Goal: Task Accomplishment & Management: Complete application form

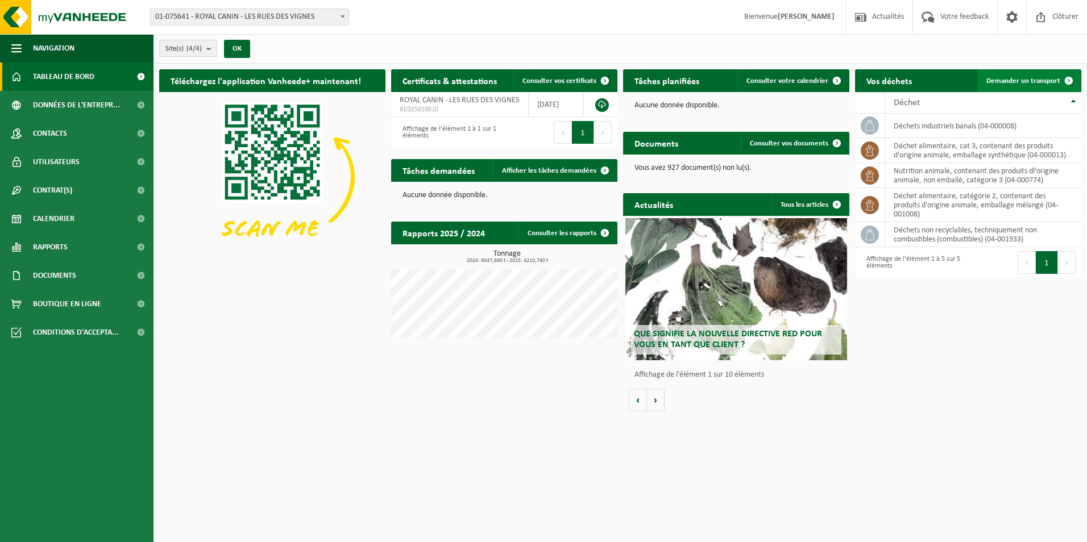
click at [1013, 78] on span "Demander un transport" at bounding box center [1023, 80] width 74 height 7
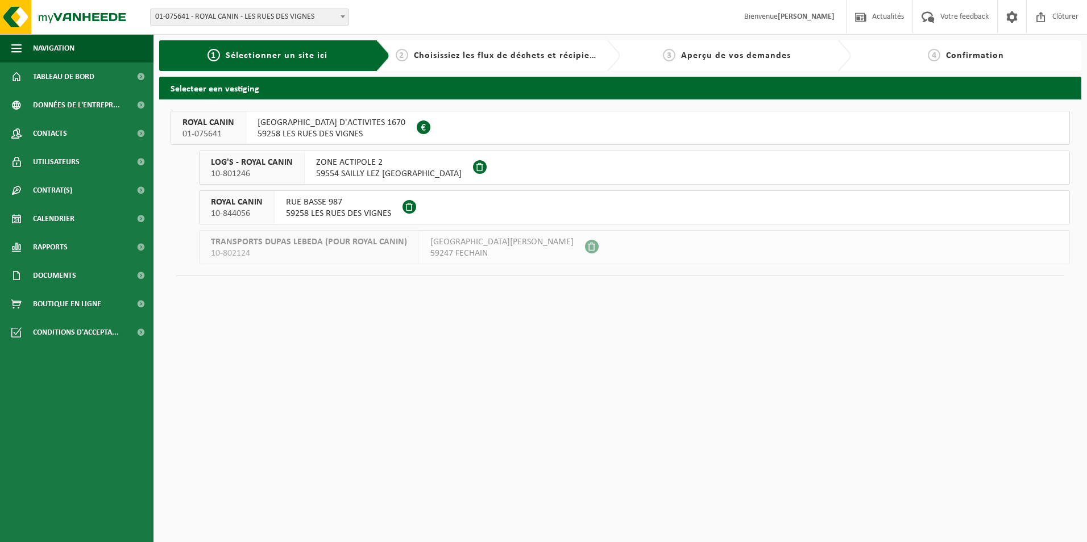
click at [331, 132] on span "59258 LES RUES DES VIGNES" at bounding box center [331, 133] width 148 height 11
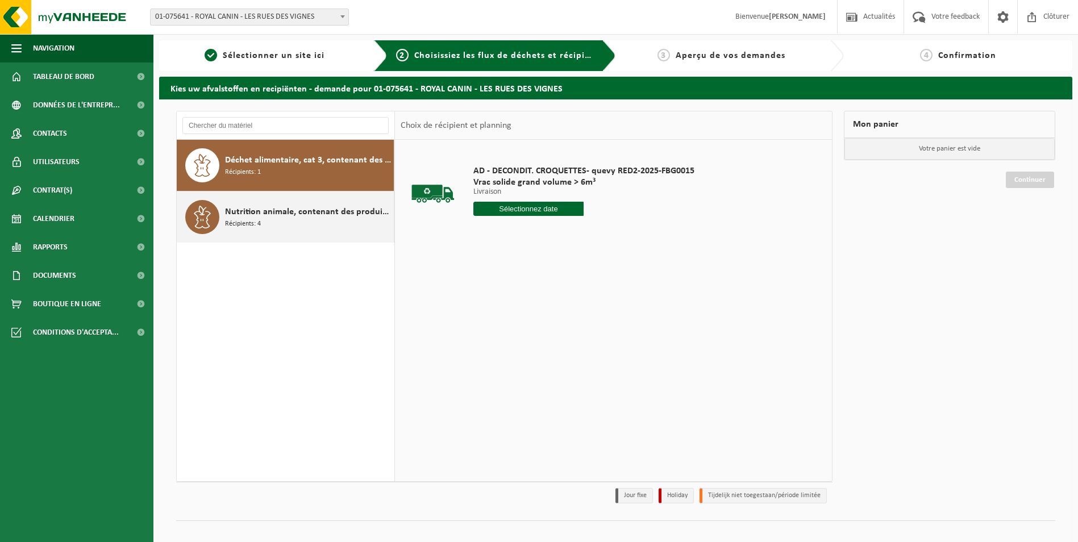
click at [268, 222] on div "Nutrition animale, contenant des produits dl'origine animale, non emballé, caté…" at bounding box center [308, 217] width 166 height 34
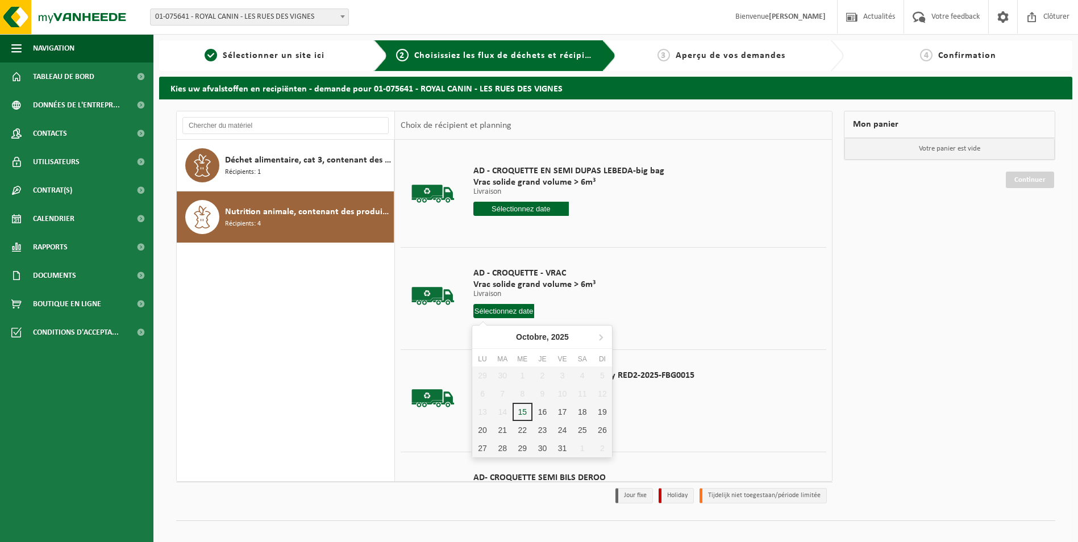
click at [511, 309] on input "text" at bounding box center [503, 311] width 61 height 14
click at [559, 413] on div "17" at bounding box center [562, 412] width 20 height 18
type input "à partir de 2025-10-17"
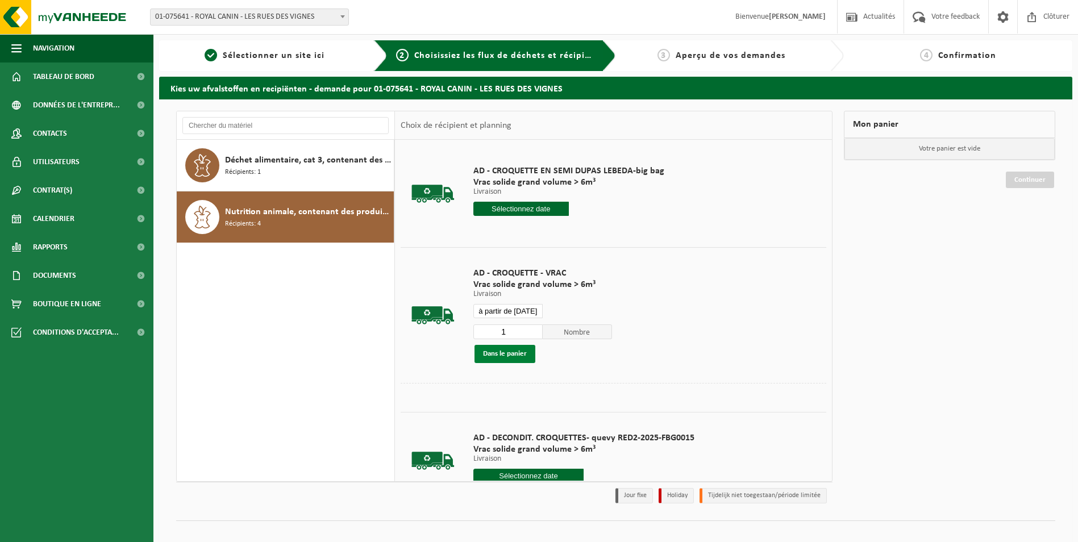
click at [501, 354] on button "Dans le panier" at bounding box center [505, 354] width 61 height 18
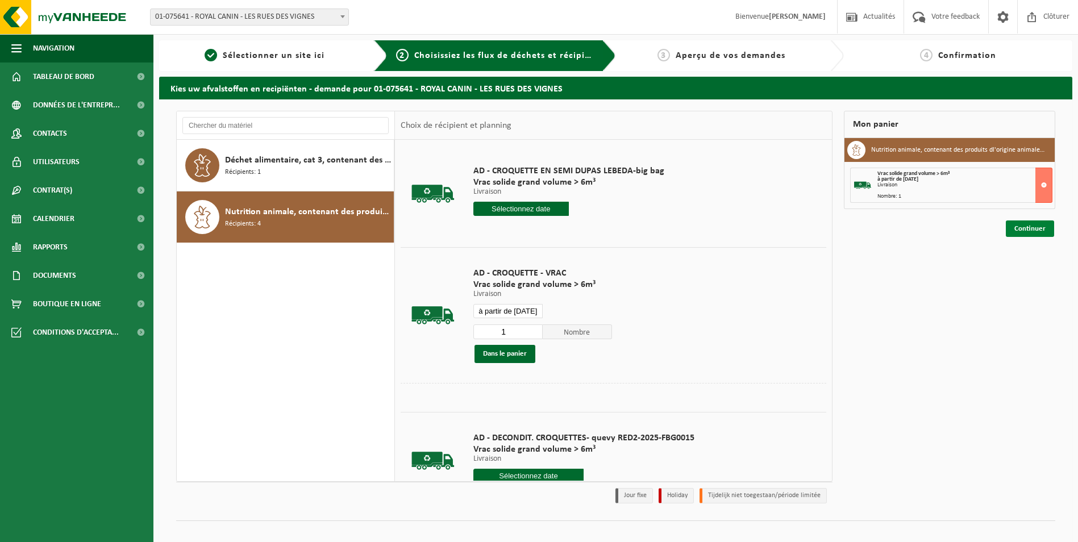
click at [1029, 230] on link "Continuer" at bounding box center [1030, 229] width 48 height 16
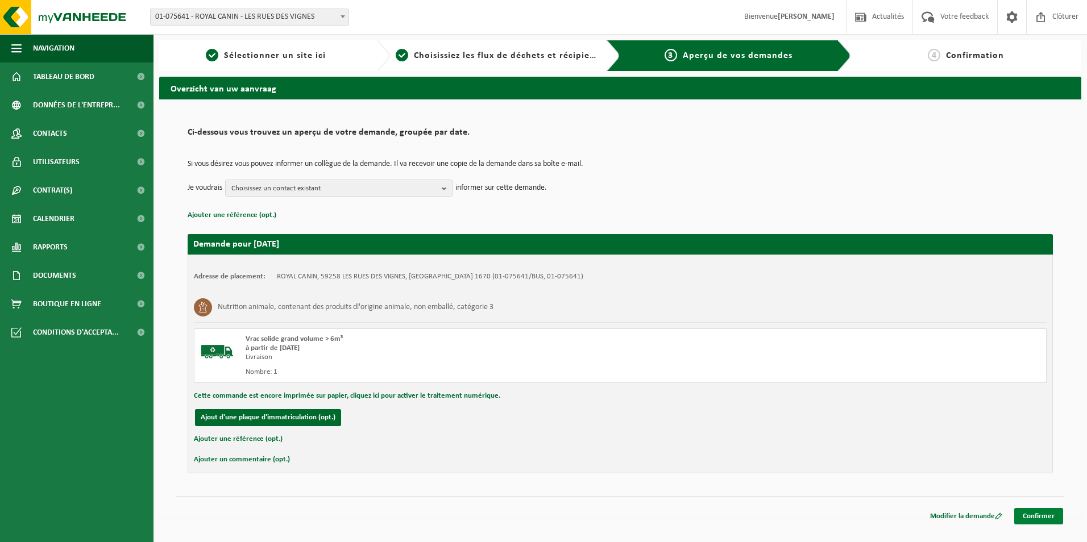
click at [1037, 517] on link "Confirmer" at bounding box center [1038, 516] width 49 height 16
